Goal: Task Accomplishment & Management: Use online tool/utility

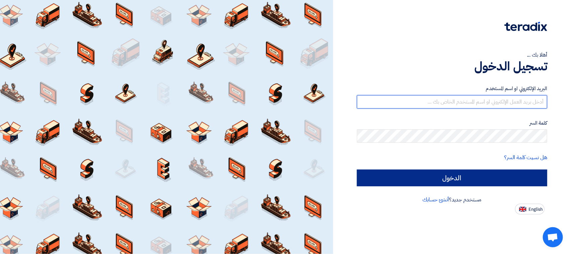
type input "[EMAIL_ADDRESS][DOMAIN_NAME]"
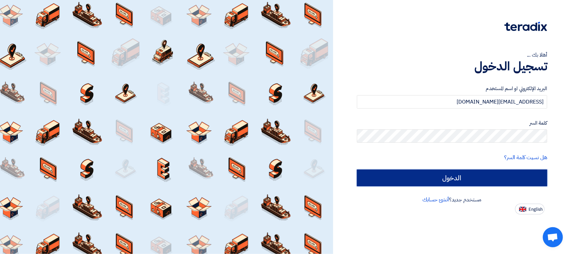
click at [440, 175] on input "الدخول" at bounding box center [452, 177] width 190 height 17
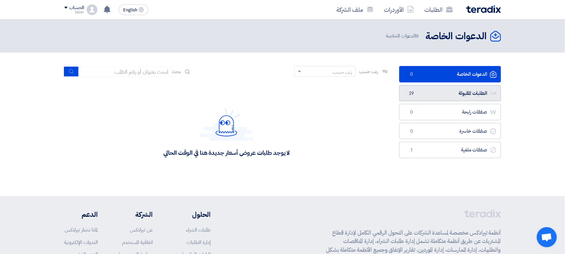
click at [447, 91] on link "الطلبات المقبولة الطلبات المقبولة 29" at bounding box center [450, 93] width 102 height 16
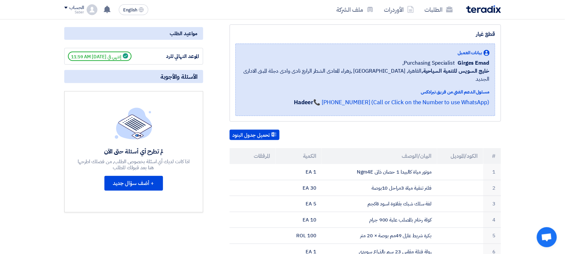
scroll to position [84, 0]
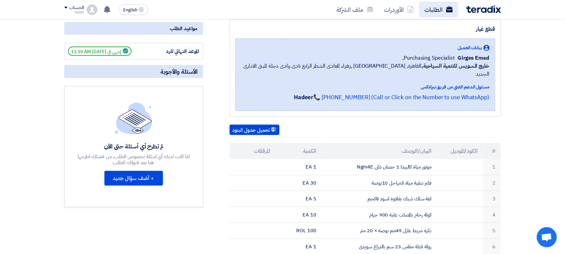
click at [423, 13] on link "الطلبات" at bounding box center [438, 10] width 39 height 16
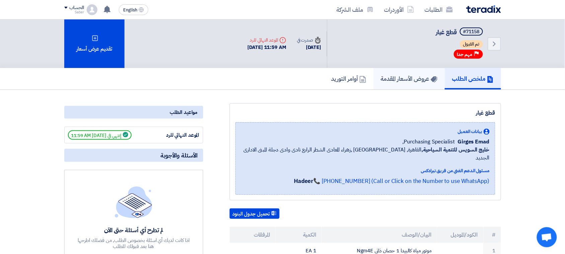
click at [399, 75] on h5 "عروض الأسعار المقدمة" at bounding box center [409, 79] width 57 height 8
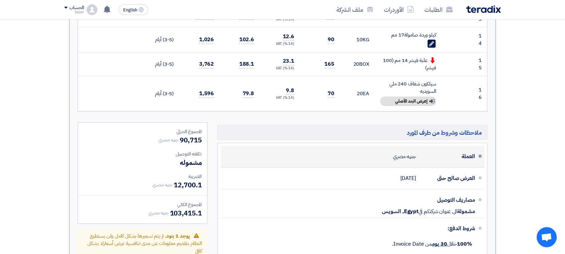
scroll to position [797, 0]
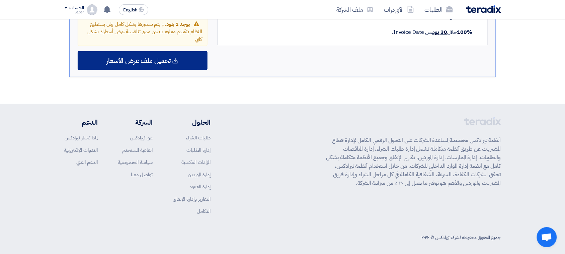
click at [191, 52] on div "تحميل ملف عرض الأسعار" at bounding box center [143, 60] width 130 height 19
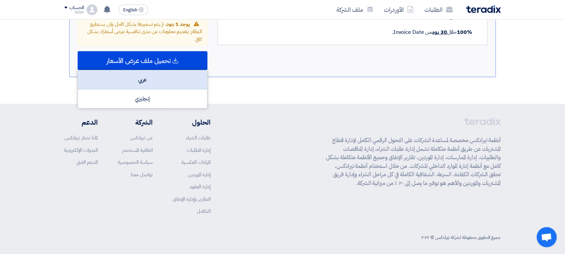
click at [194, 71] on div "عربي" at bounding box center [142, 79] width 129 height 19
